Goal: Information Seeking & Learning: Find contact information

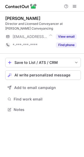
scroll to position [106, 84]
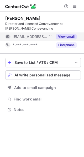
click at [67, 36] on button "View email" at bounding box center [66, 36] width 21 height 5
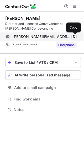
click at [72, 38] on span at bounding box center [74, 37] width 4 height 4
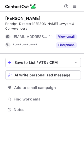
scroll to position [3, 3]
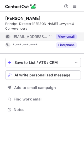
click at [72, 34] on button "View email" at bounding box center [66, 36] width 21 height 5
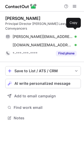
scroll to position [110, 84]
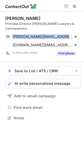
drag, startPoint x: 78, startPoint y: 43, endPoint x: 11, endPoint y: 27, distance: 69.1
click at [11, 27] on div "Adriana Care Principal Director Coutts Lawyers & Conveyancers adriana@couttsleg…" at bounding box center [43, 37] width 76 height 42
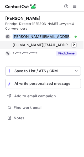
click at [5, 41] on div "adriana.care@coutts.com Verified Copy" at bounding box center [40, 45] width 71 height 8
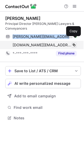
click at [73, 43] on button at bounding box center [73, 45] width 5 height 5
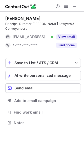
scroll to position [3, 3]
click at [74, 7] on span at bounding box center [74, 6] width 4 height 4
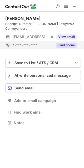
click at [64, 43] on button "Find phone" at bounding box center [66, 45] width 21 height 5
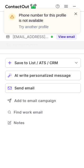
click at [75, 13] on span at bounding box center [75, 13] width 4 height 5
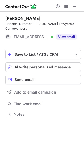
scroll to position [105, 84]
drag, startPoint x: 79, startPoint y: 8, endPoint x: 71, endPoint y: 5, distance: 8.2
click at [71, 5] on div at bounding box center [42, 6] width 84 height 12
click at [72, 5] on button at bounding box center [74, 6] width 6 height 6
